Goal: Book appointment/travel/reservation

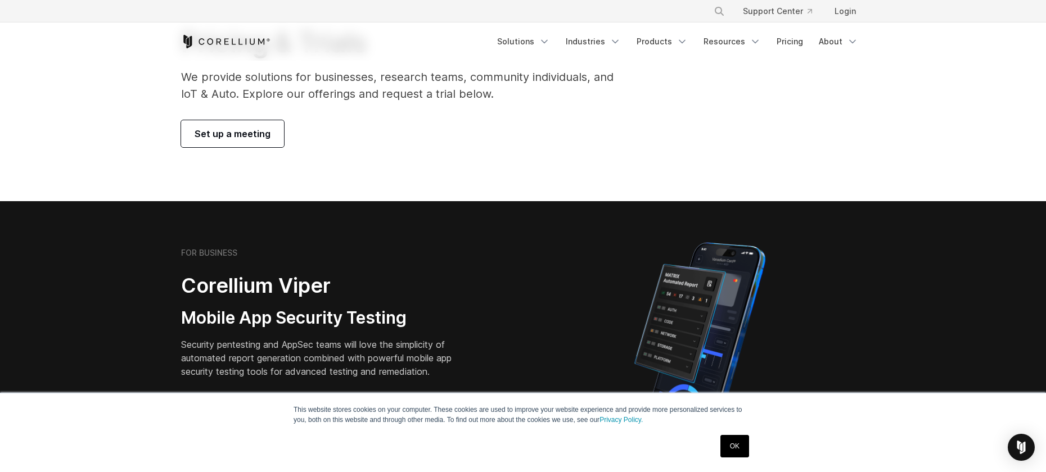
scroll to position [217, 0]
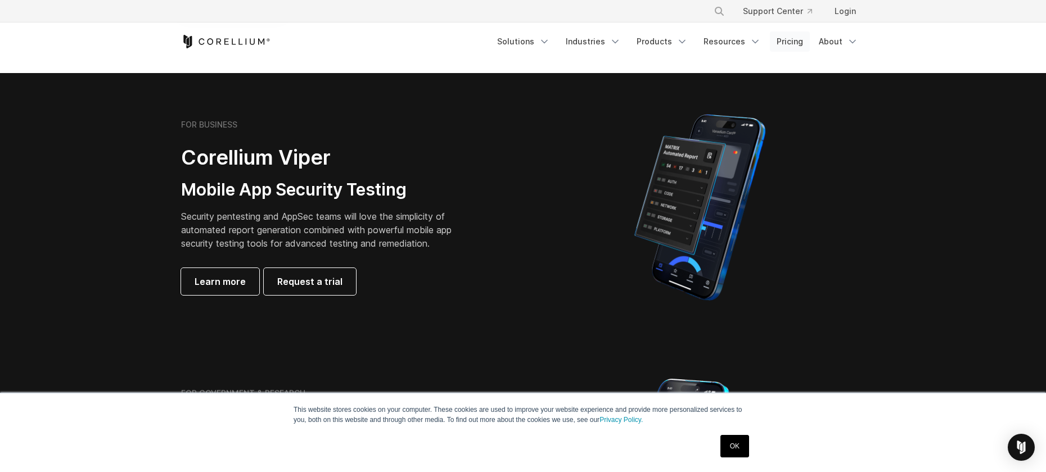
click at [786, 47] on link "Pricing" at bounding box center [790, 41] width 40 height 20
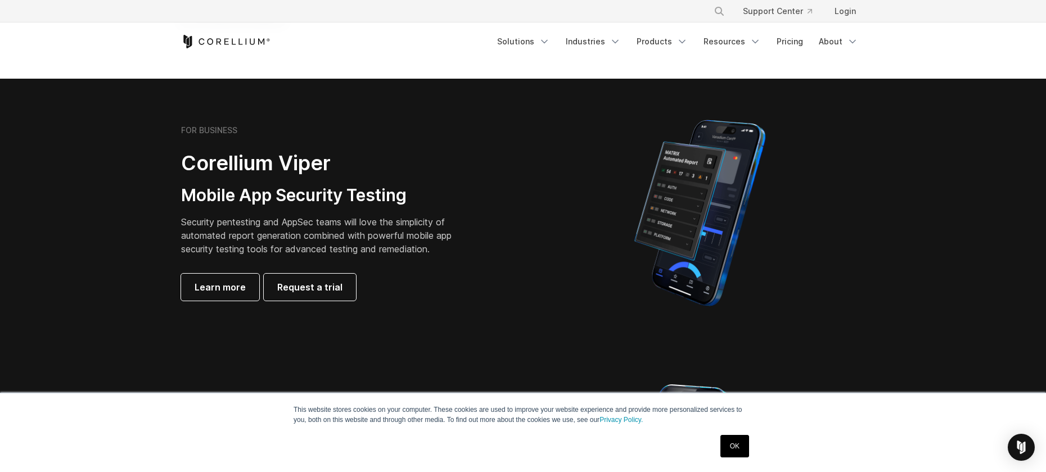
scroll to position [429, 0]
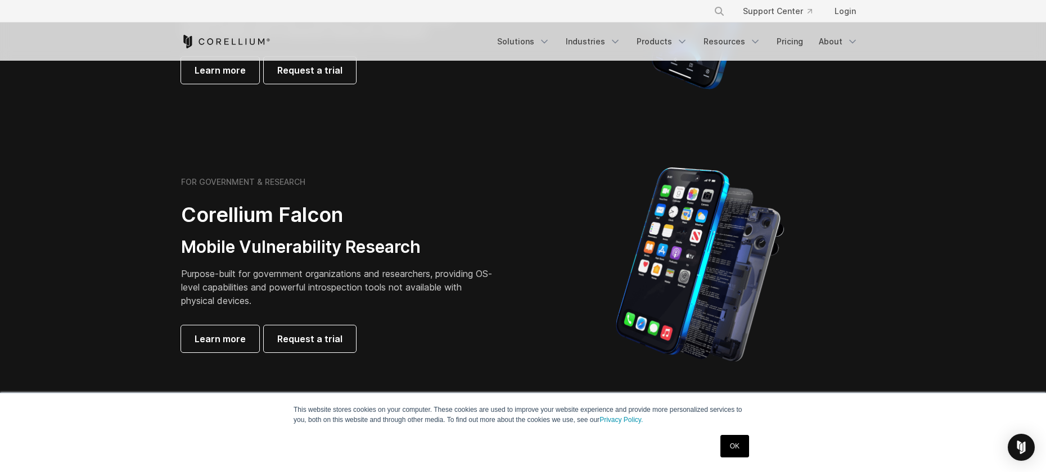
click at [739, 443] on link "OK" at bounding box center [734, 446] width 29 height 22
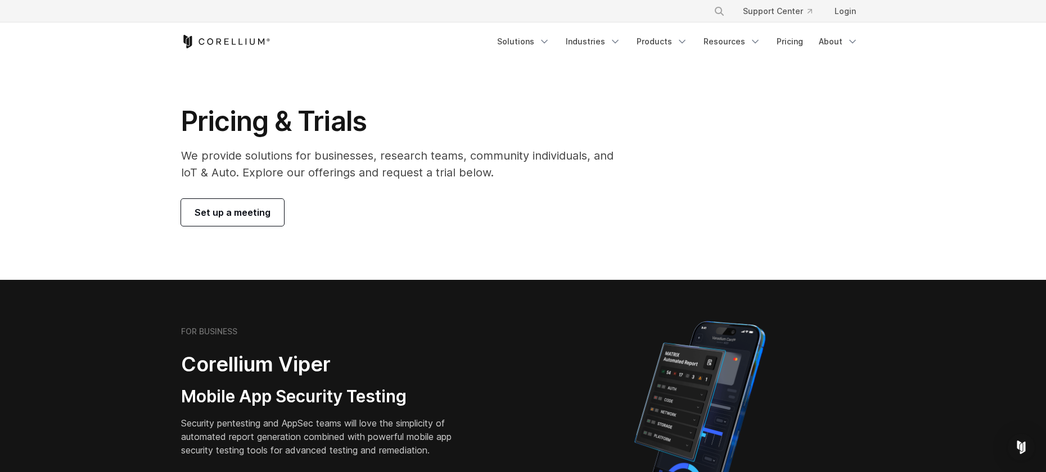
scroll to position [0, 0]
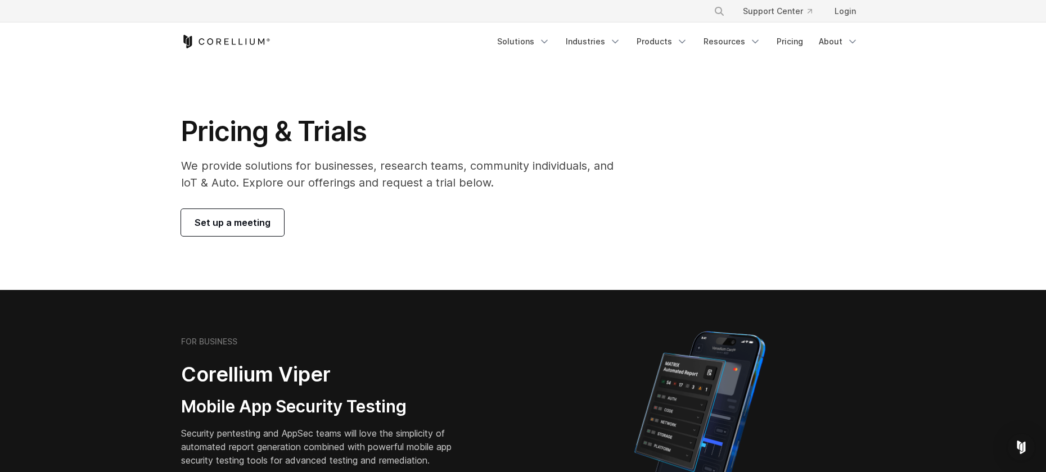
click at [237, 222] on link "Set up a meeting" at bounding box center [232, 222] width 103 height 27
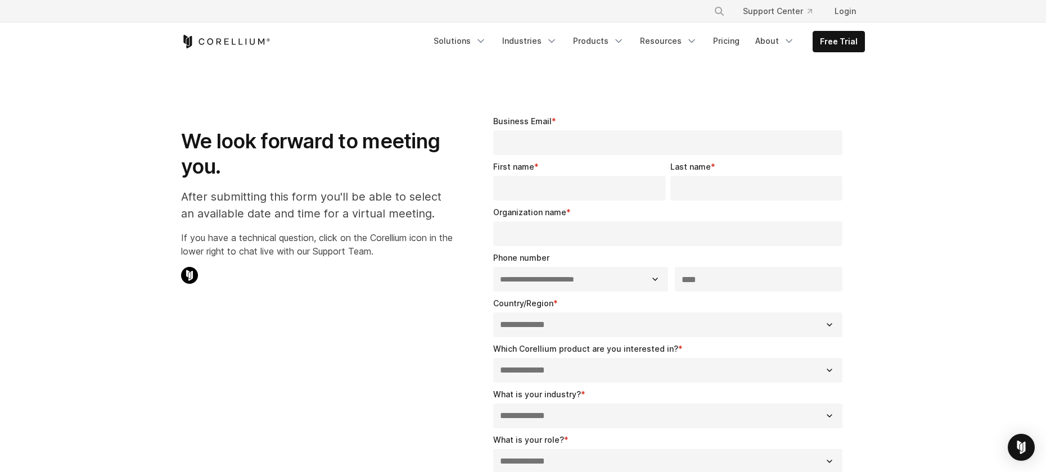
select select "**"
